Goal: Transaction & Acquisition: Purchase product/service

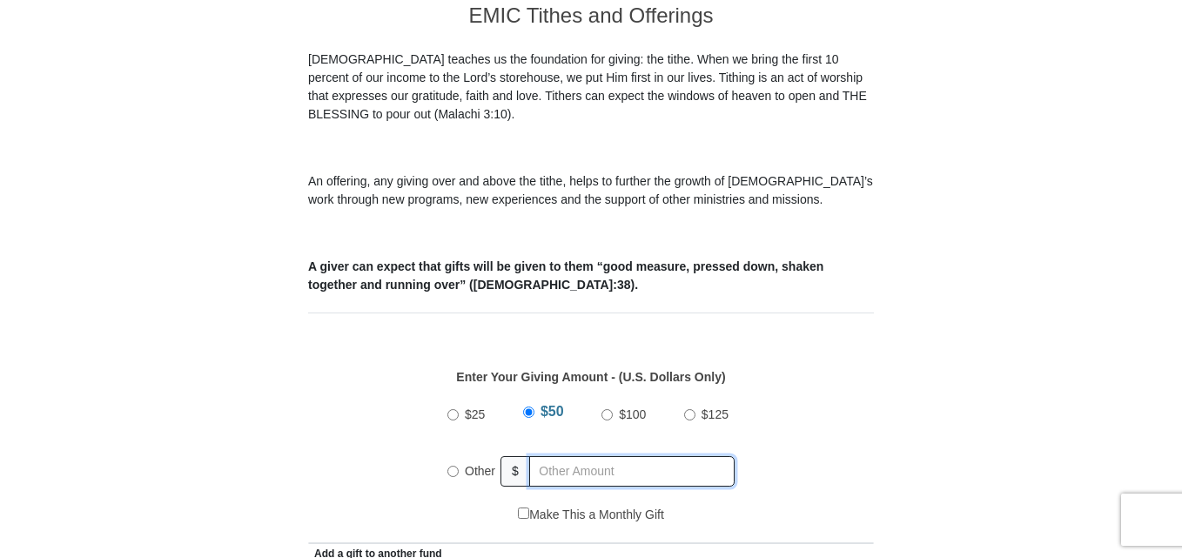
click at [544, 456] on input "text" at bounding box center [631, 471] width 205 height 30
radio input "true"
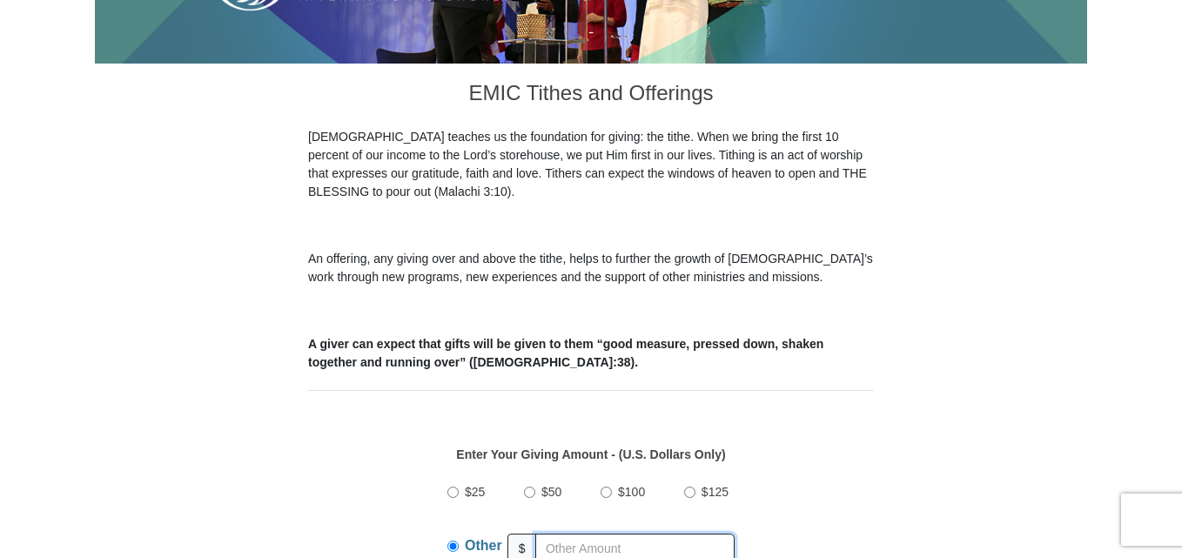
scroll to position [581, 0]
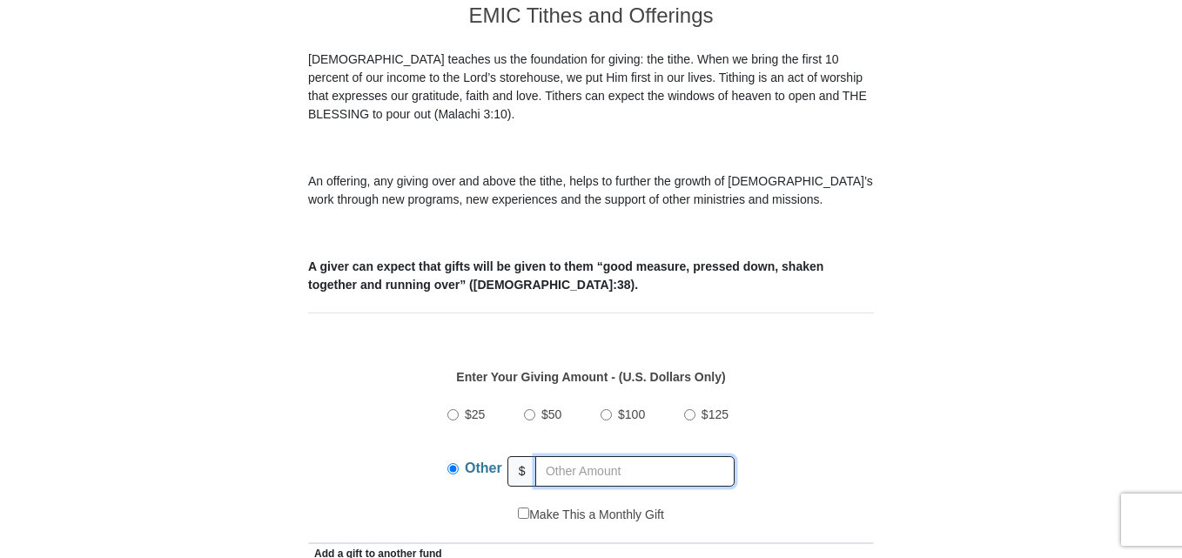
type input "70.00"
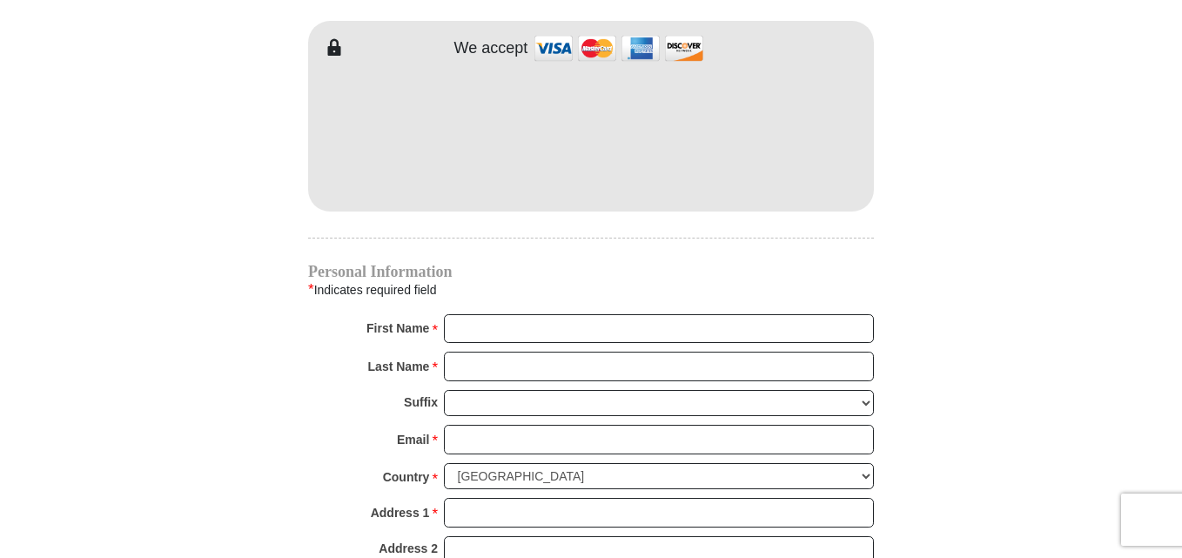
scroll to position [1623, 0]
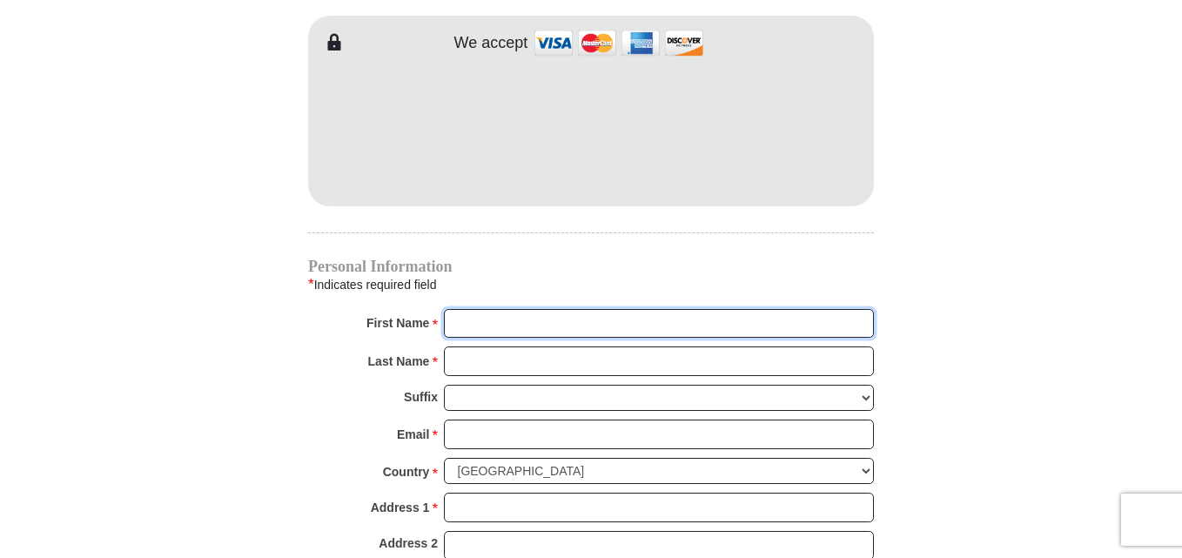
click at [550, 309] on input "First Name *" at bounding box center [659, 324] width 430 height 30
type input "Leona"
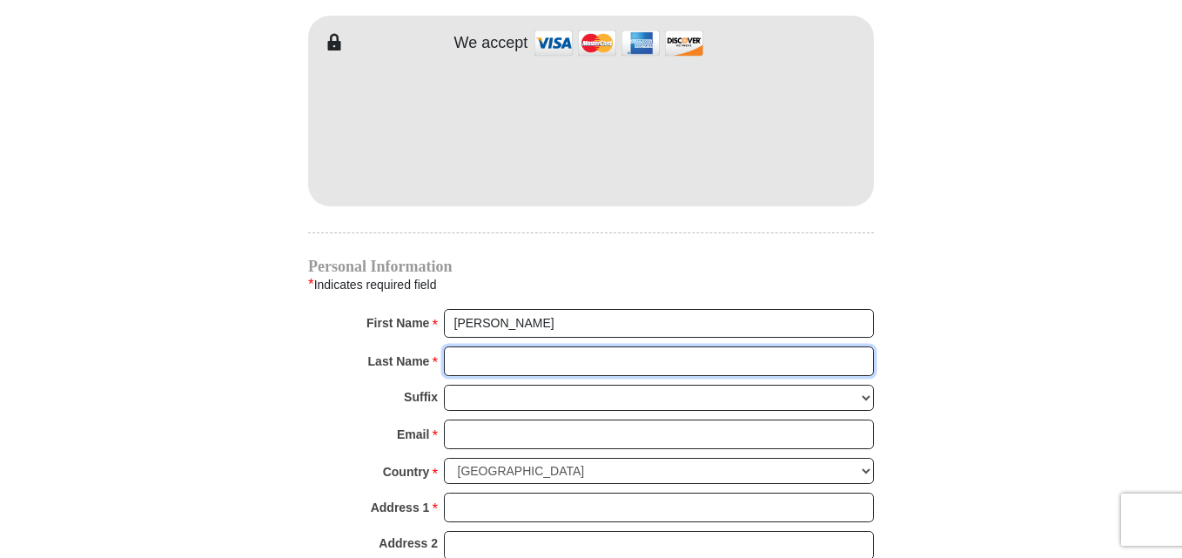
click at [499, 346] on input "Last Name *" at bounding box center [659, 361] width 430 height 30
type input "Boateng"
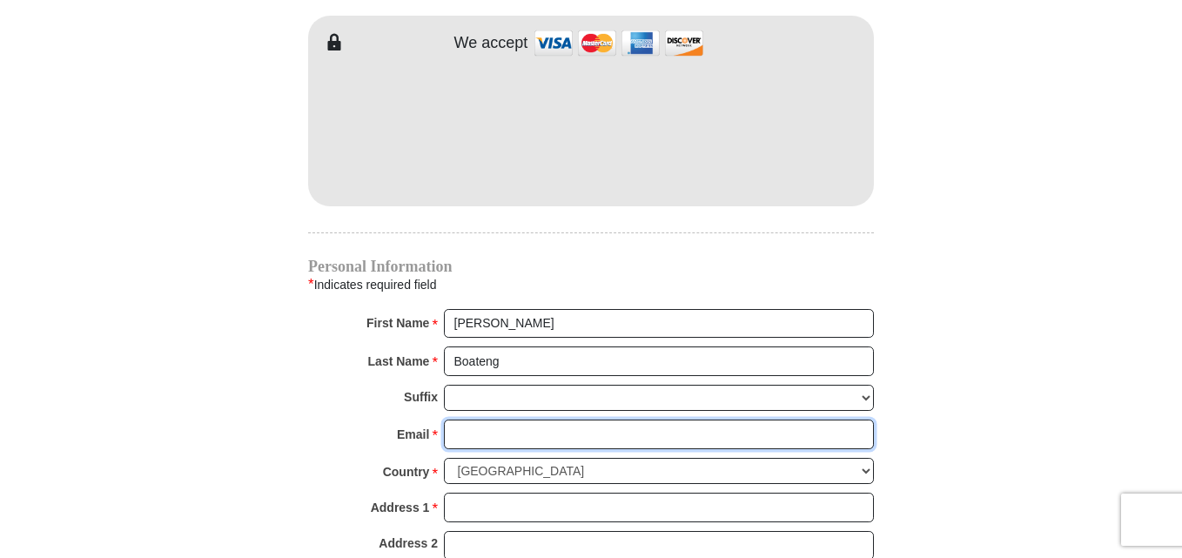
click at [488, 420] on input "Email *" at bounding box center [659, 435] width 430 height 30
type input "leona24@btinternet.com"
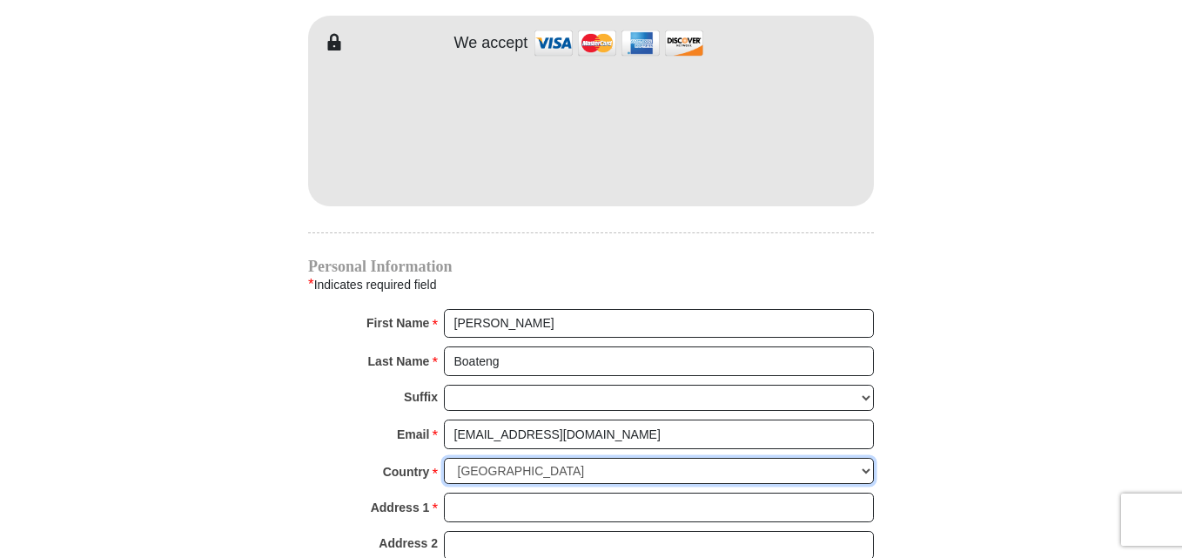
select select "GB"
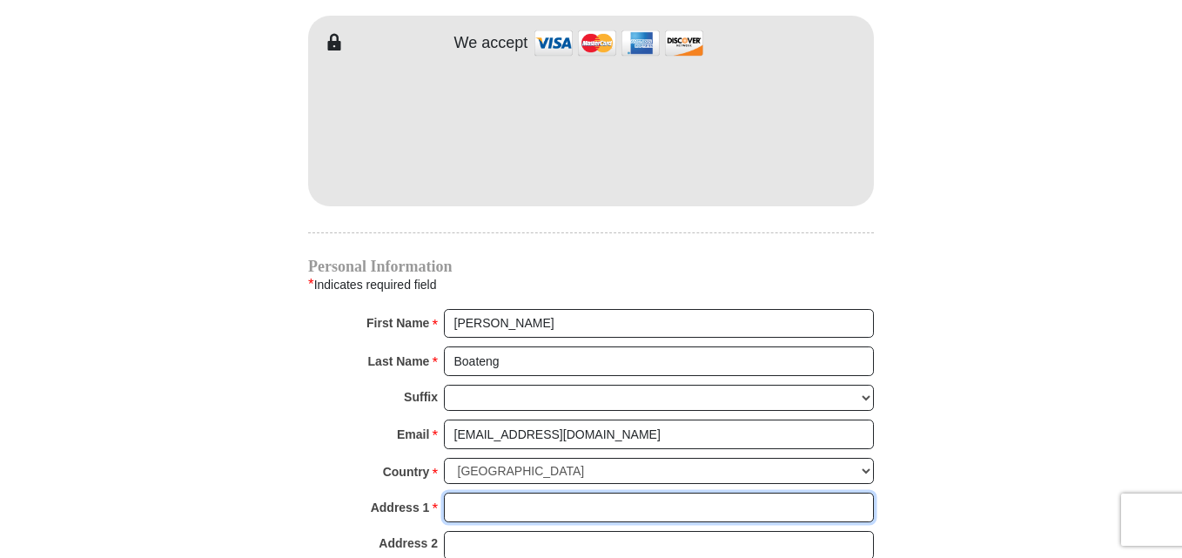
type input "Asamani Villa"
type input "Avenue Road, Bray"
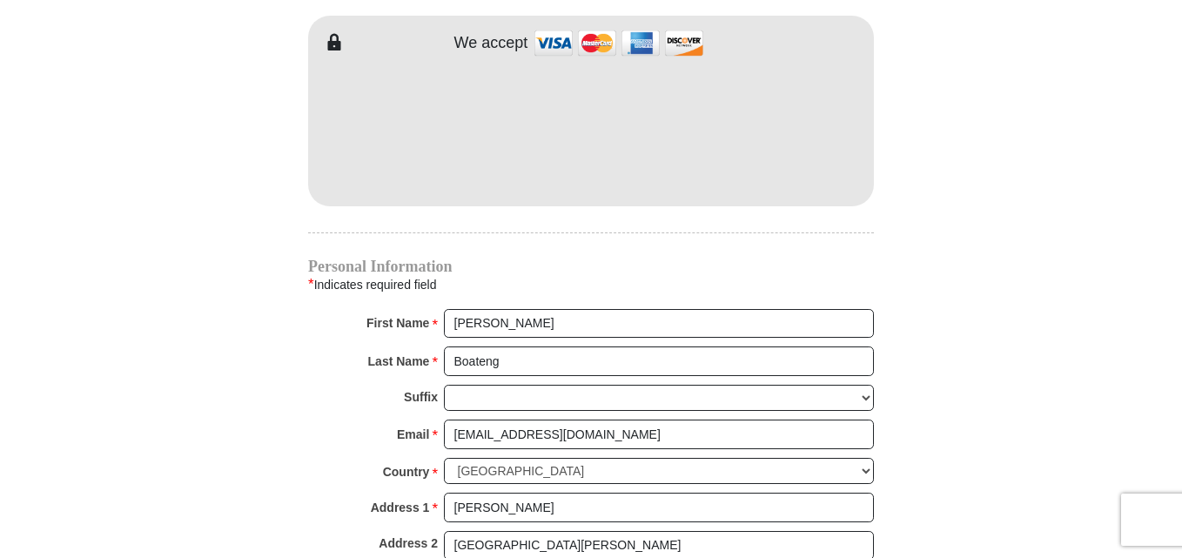
type input "MAIDENHEAD"
type input "SL6 1UG"
type input "01628784455"
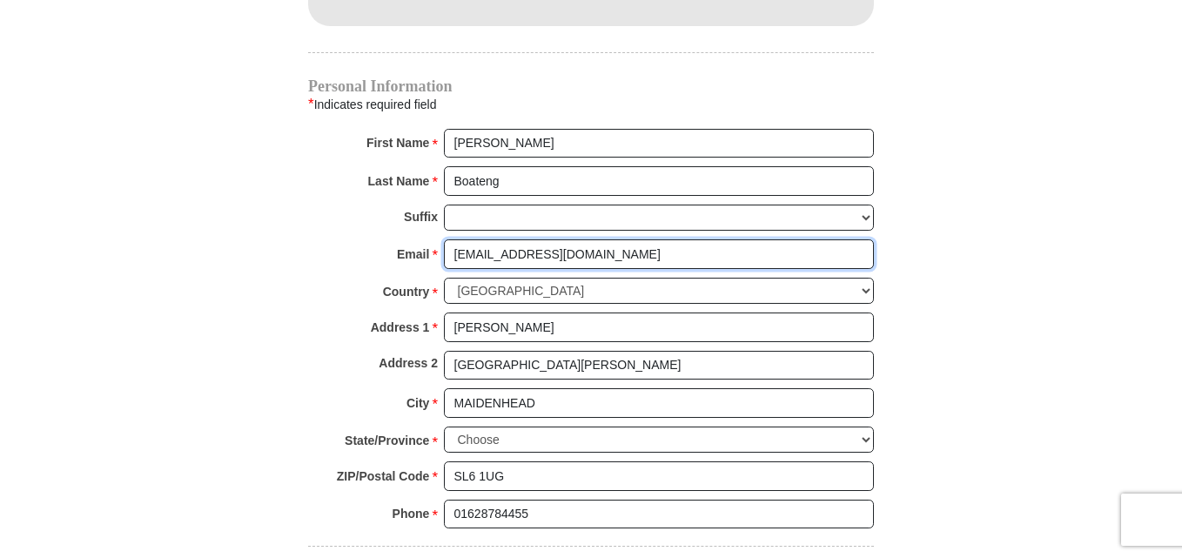
scroll to position [1818, 0]
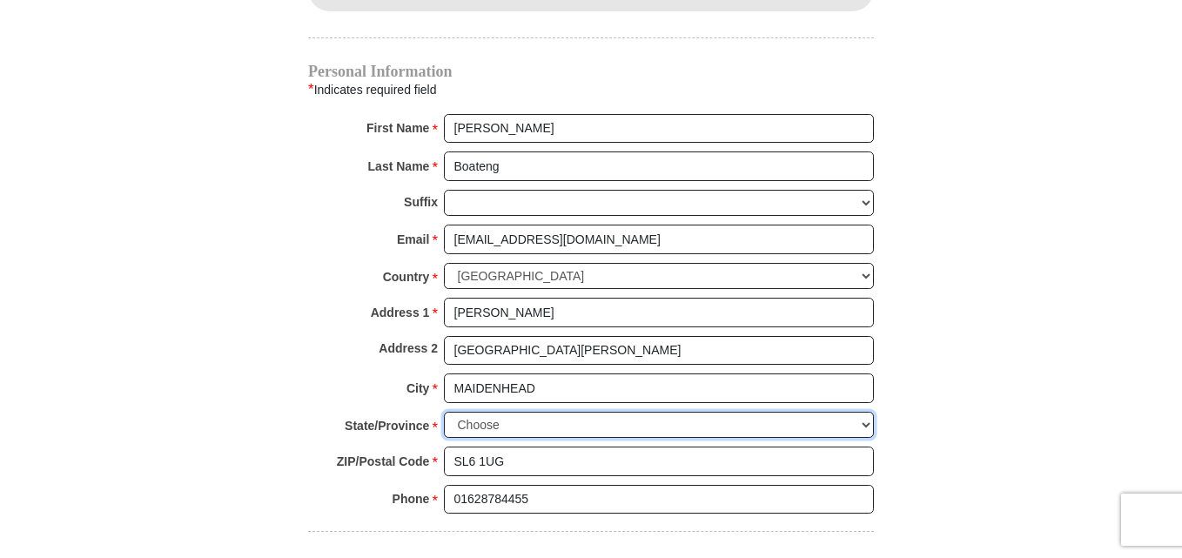
click at [865, 412] on select "Choose Antrim Ards Armagh Ballymena Ballymoney Banbridge Bedfordshire Belfast B…" at bounding box center [659, 425] width 430 height 27
select select "BERKS"
click at [444, 412] on select "Choose Antrim Ards Armagh Ballymena Ballymoney Banbridge Bedfordshire Belfast B…" at bounding box center [659, 425] width 430 height 27
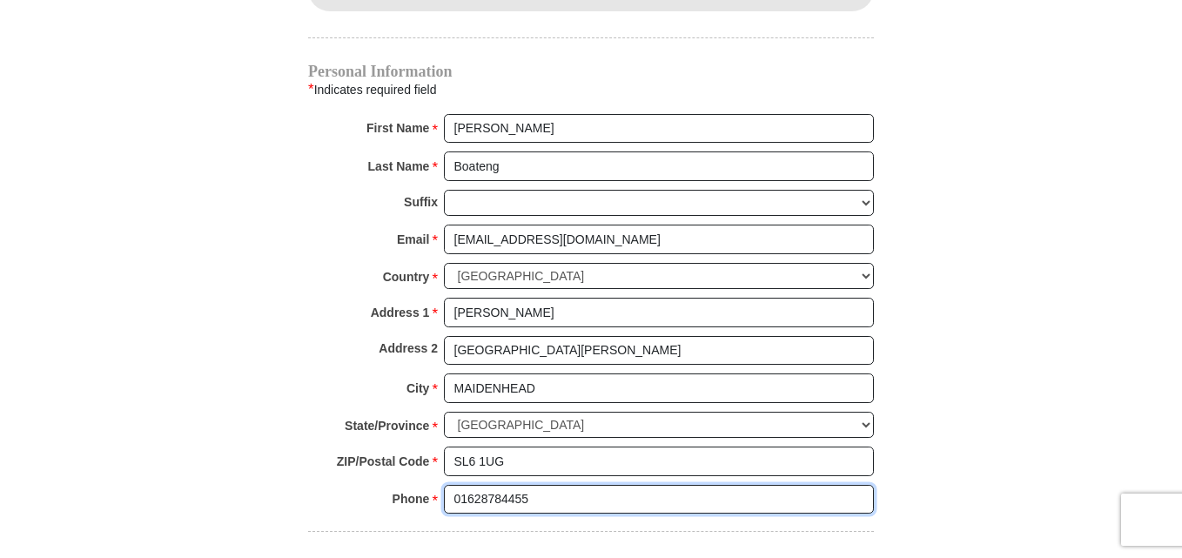
click at [546, 485] on input "01628784455" at bounding box center [659, 500] width 430 height 30
type input "0"
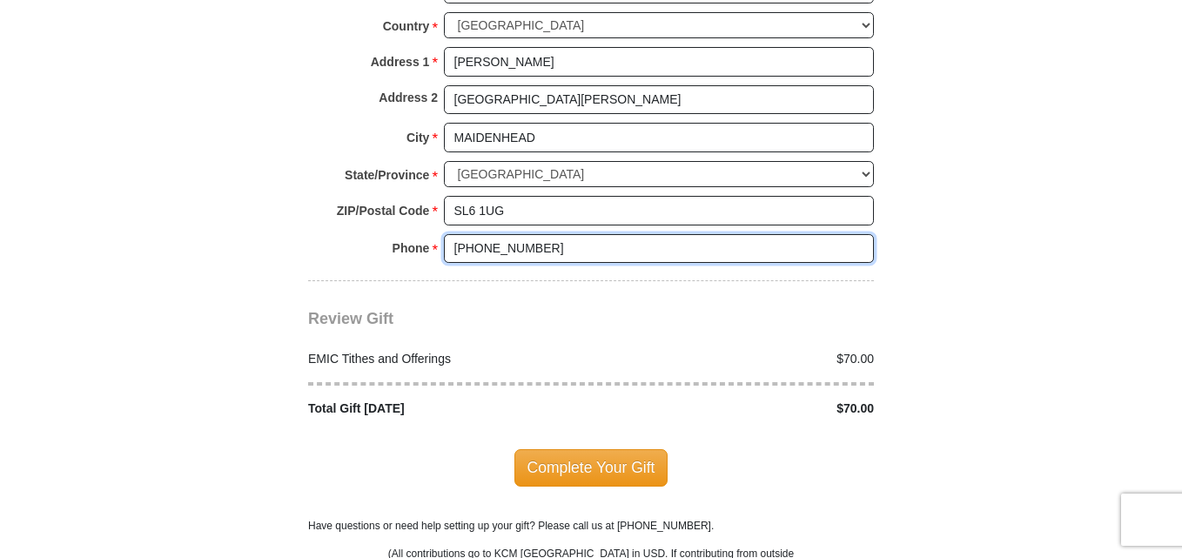
scroll to position [2089, 0]
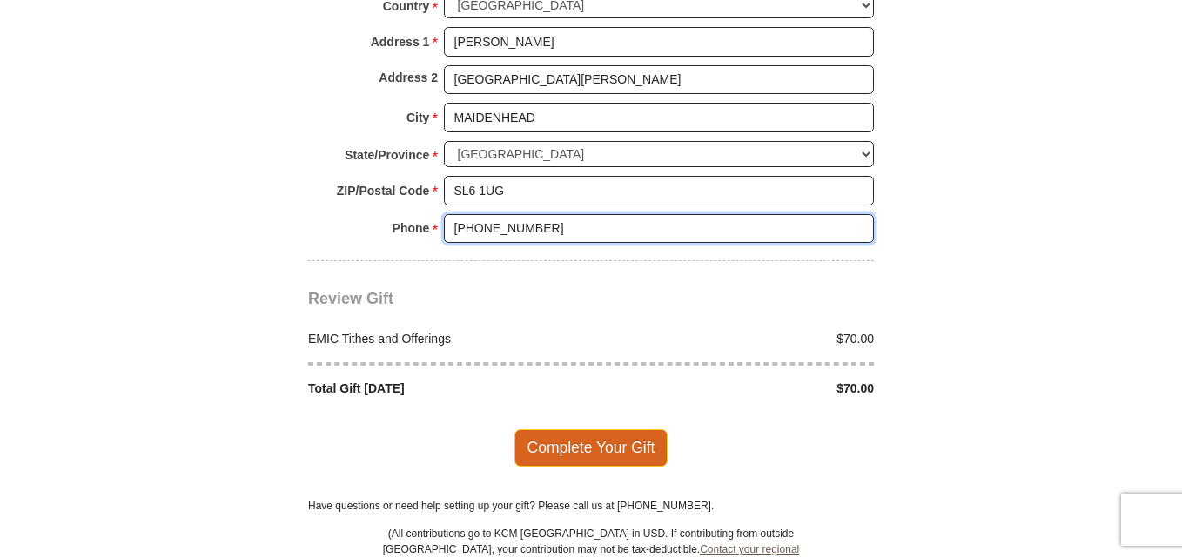
type input "+44 1628 784455"
click at [565, 429] on span "Complete Your Gift" at bounding box center [591, 447] width 154 height 37
